Goal: Task Accomplishment & Management: Use online tool/utility

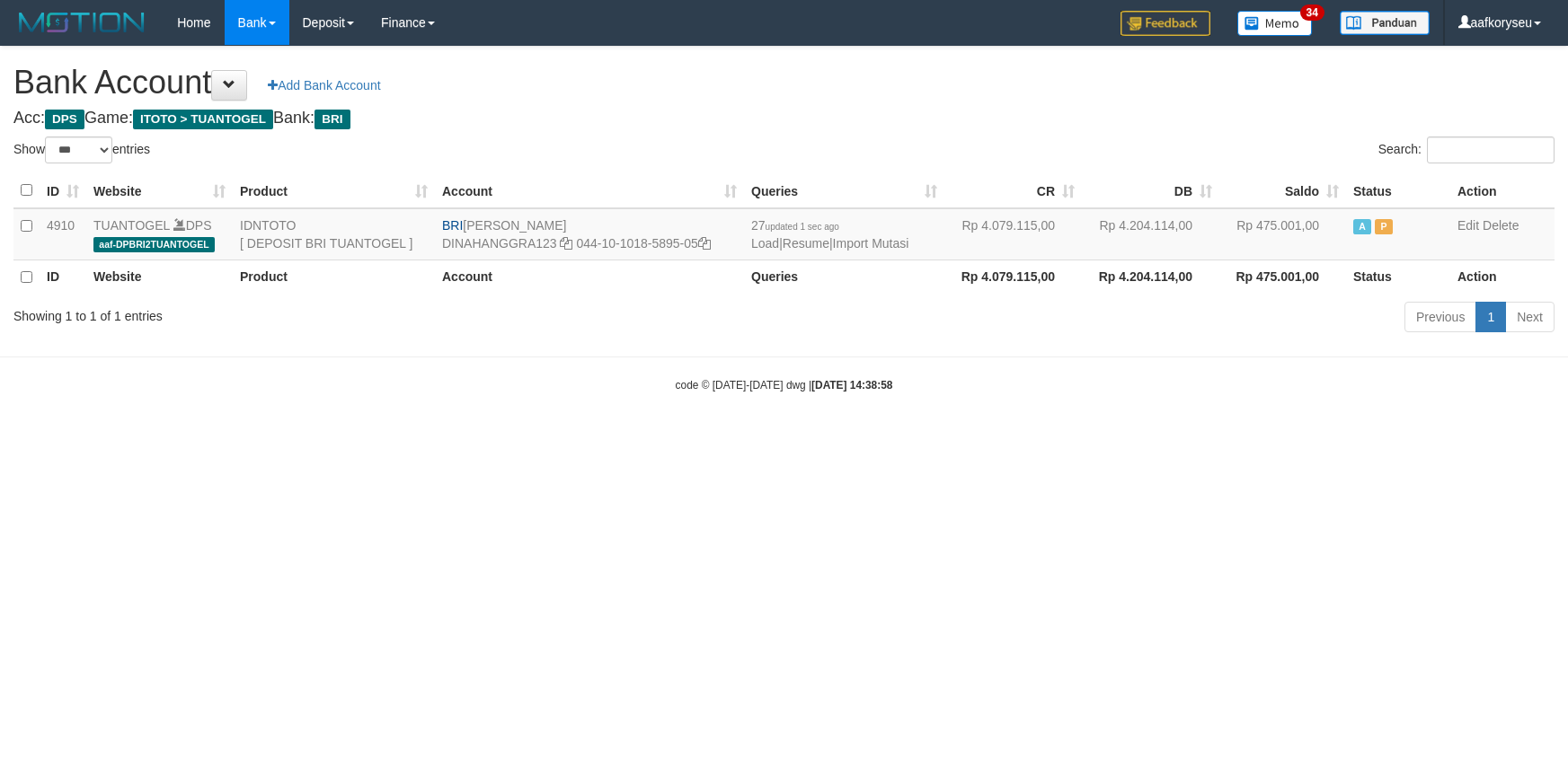
select select "***"
click at [910, 242] on link "Import Mutasi" at bounding box center [870, 243] width 76 height 14
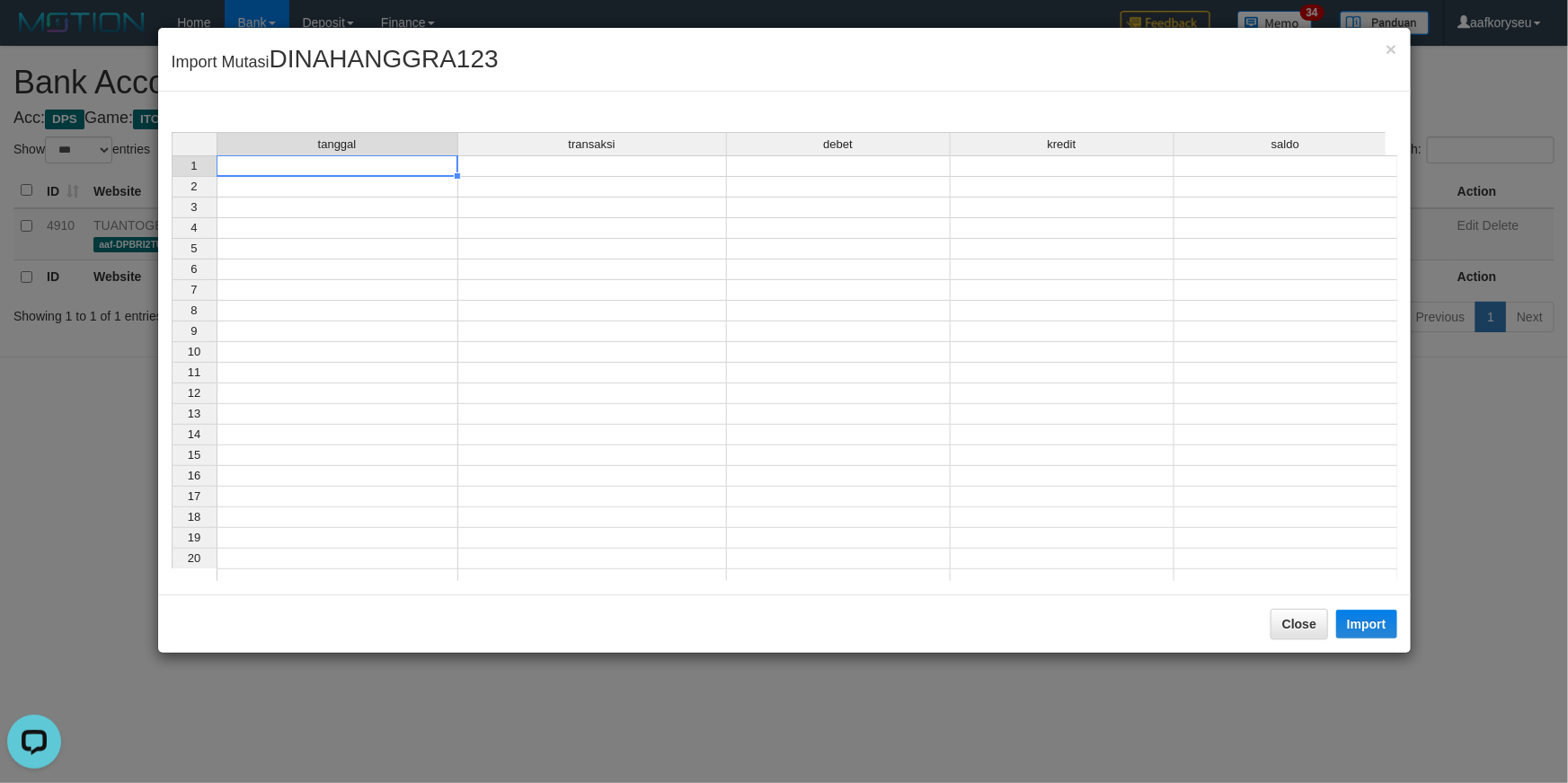
click at [323, 168] on td at bounding box center [338, 166] width 242 height 21
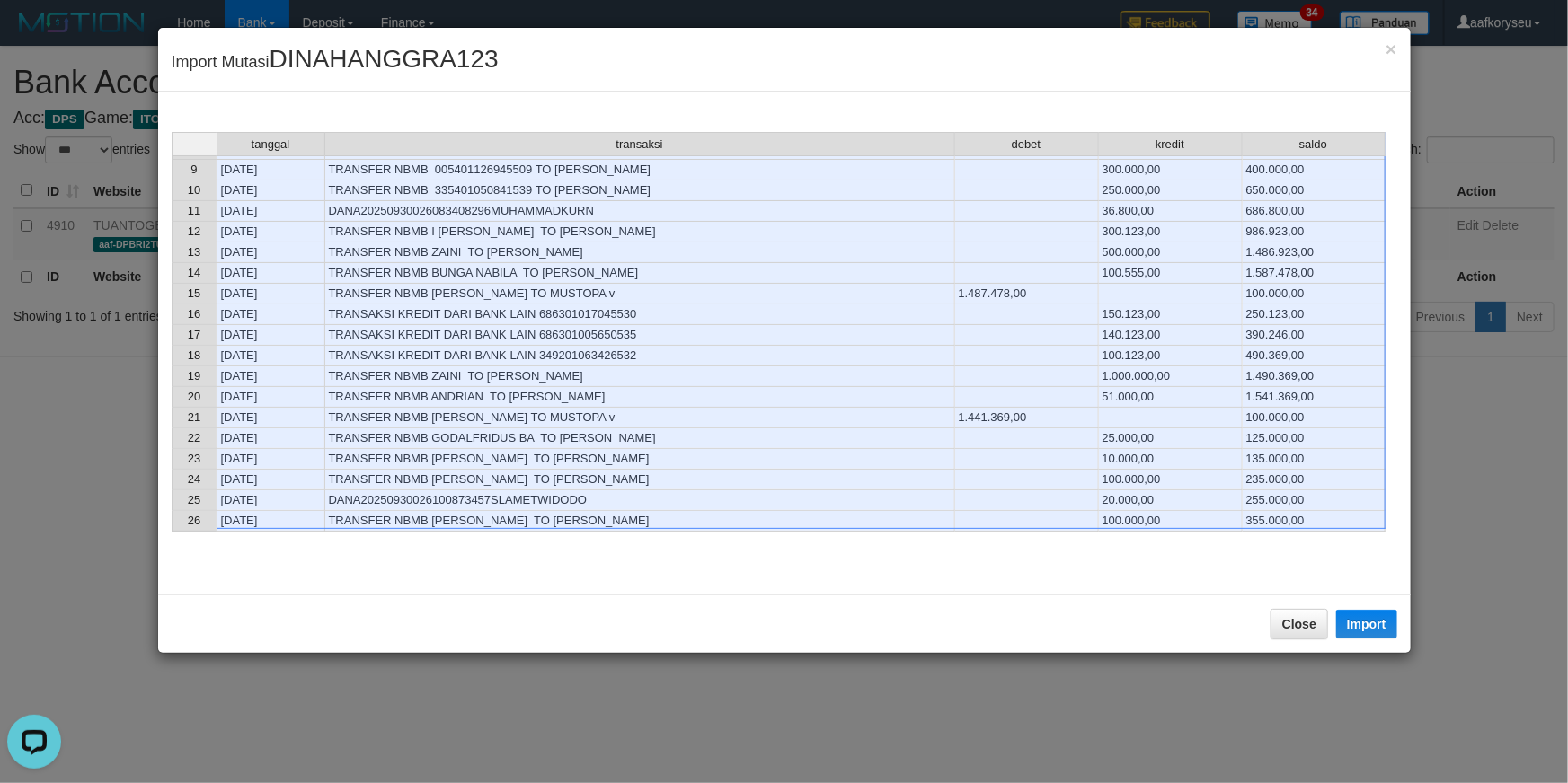
scroll to position [245, 0]
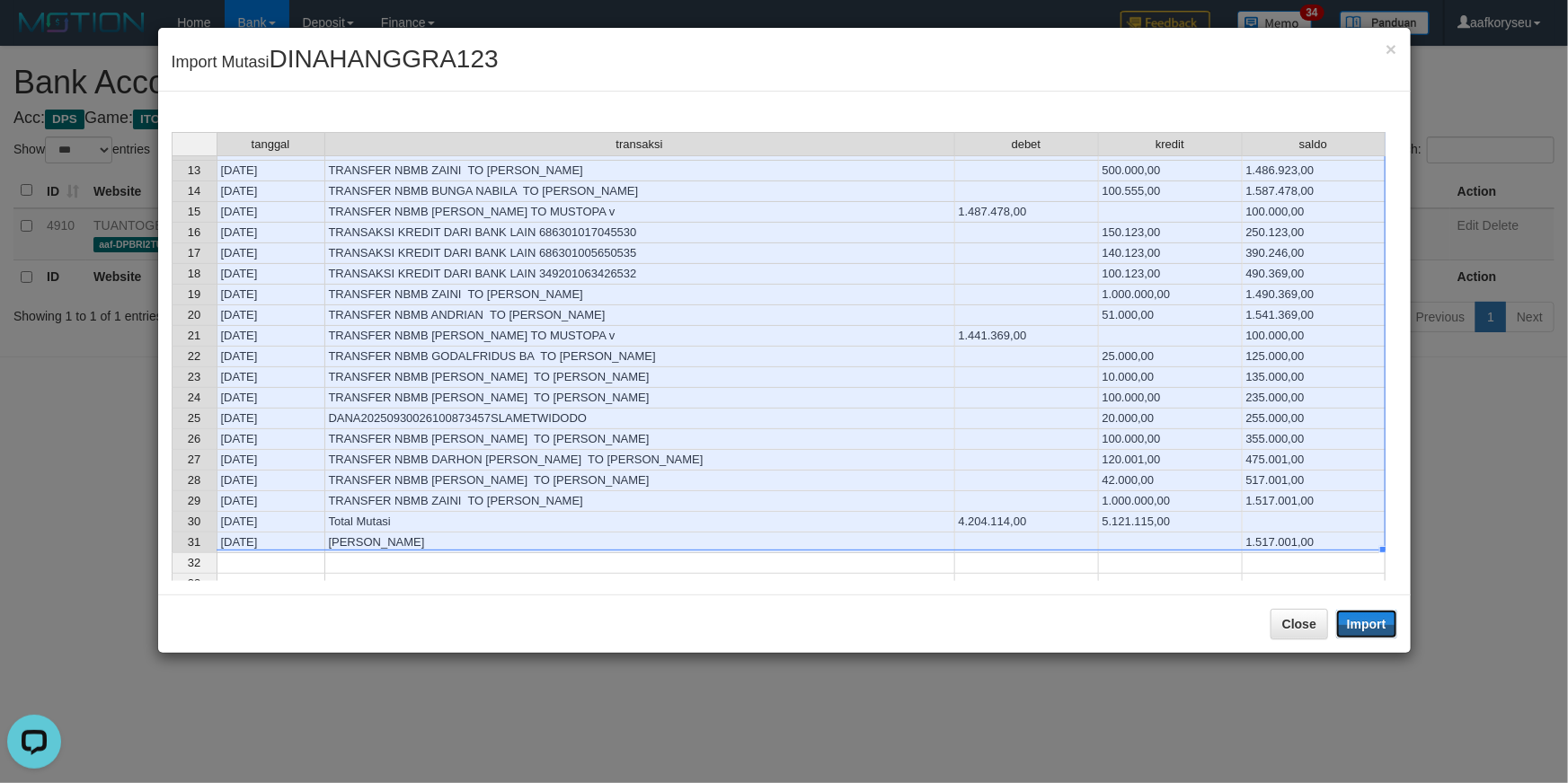
drag, startPoint x: 1375, startPoint y: 629, endPoint x: 489, endPoint y: 209, distance: 980.5
click at [1376, 629] on button "Import" at bounding box center [1366, 624] width 61 height 29
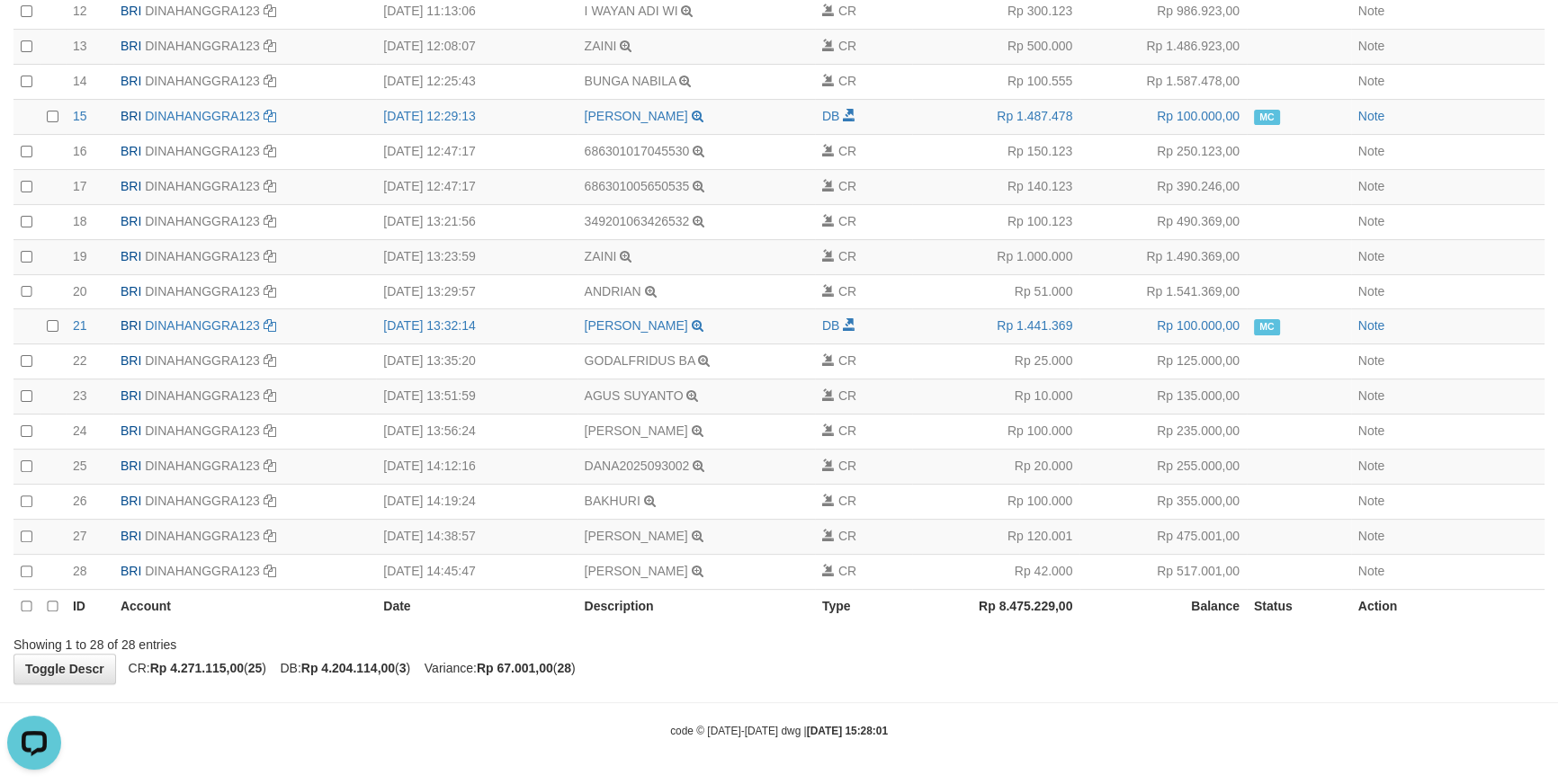
scroll to position [612, 0]
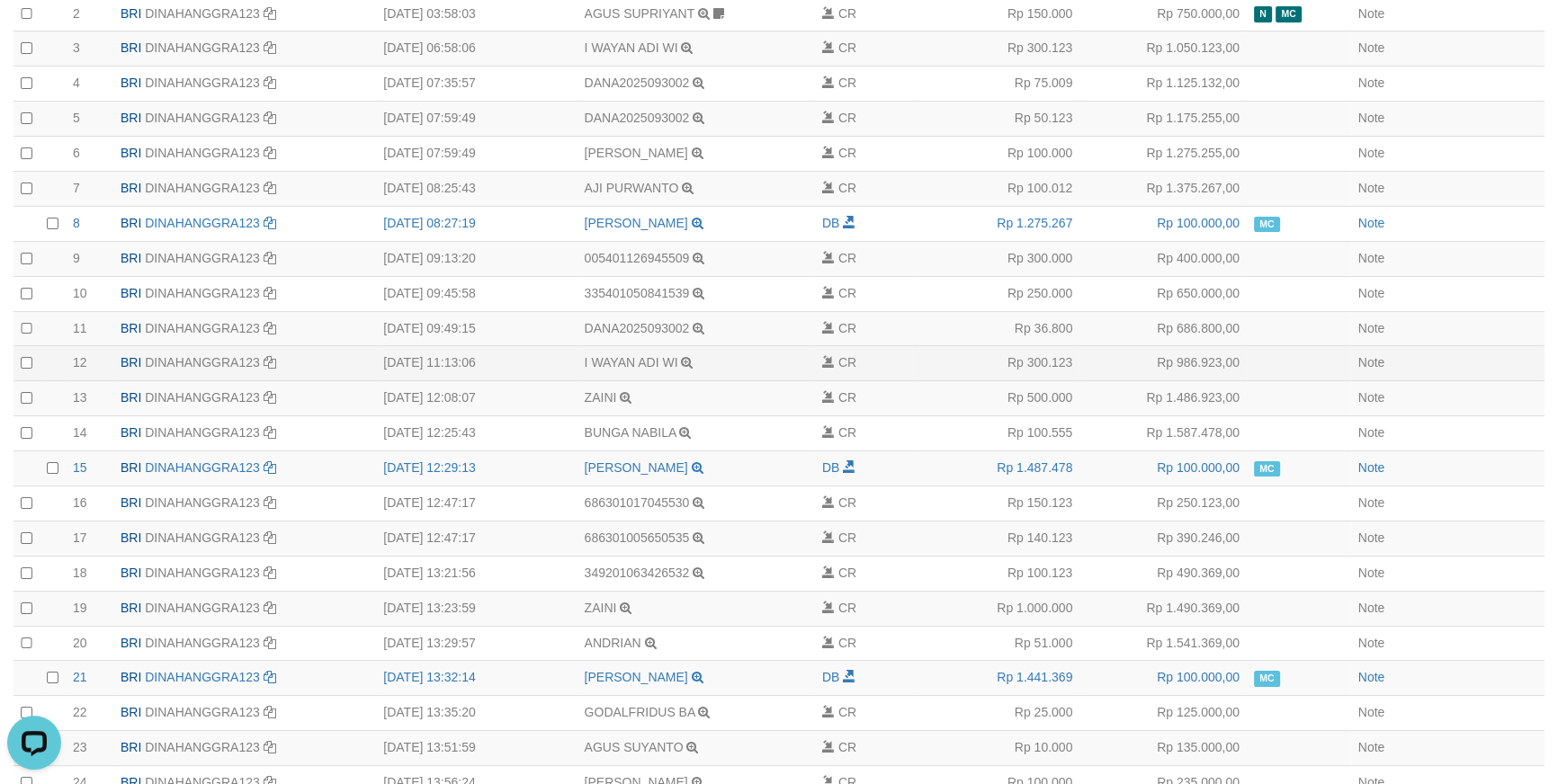
scroll to position [245, 0]
